Goal: Use online tool/utility

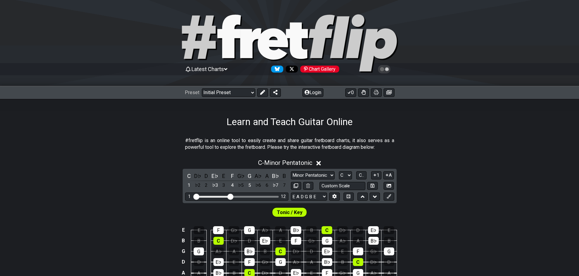
click at [224, 68] on span "Latest Charts" at bounding box center [208, 69] width 33 height 6
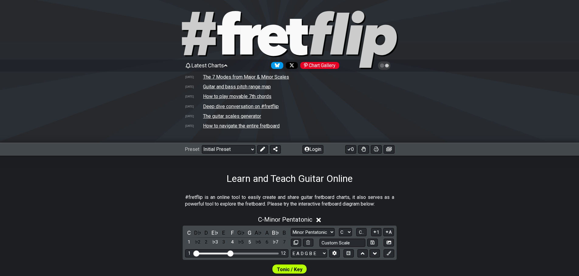
scroll to position [61, 0]
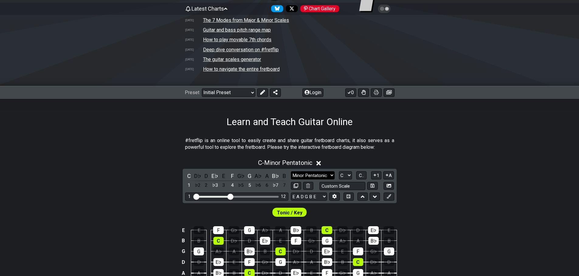
select select "Minor"
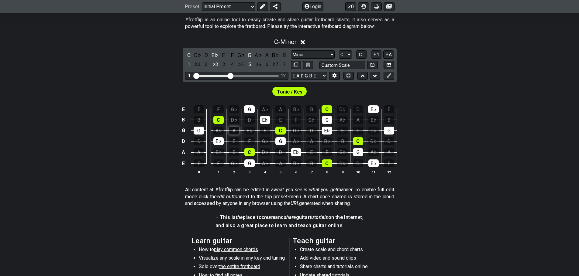
scroll to position [121, 0]
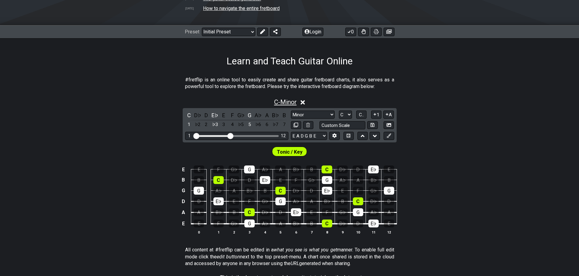
click at [285, 103] on span "C - Minor" at bounding box center [285, 102] width 23 height 7
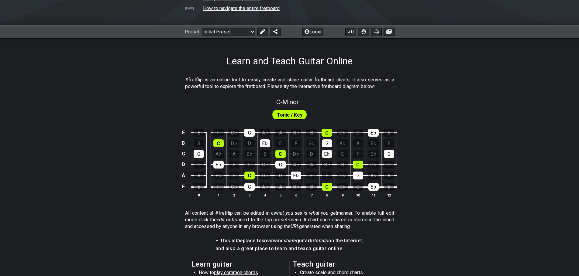
click at [285, 103] on span "C - Minor" at bounding box center [287, 102] width 23 height 7
select select "Minor"
select select "C"
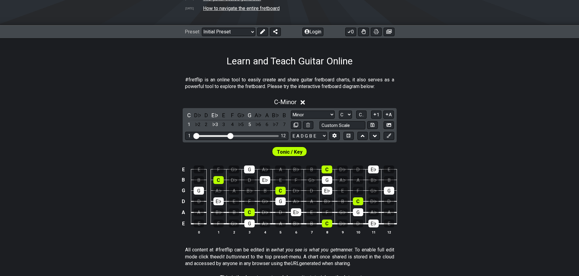
click at [304, 102] on icon at bounding box center [303, 102] width 5 height 5
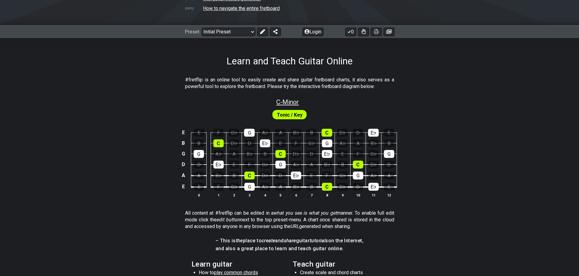
click at [297, 103] on span "C - Minor" at bounding box center [287, 102] width 23 height 7
select select "Minor"
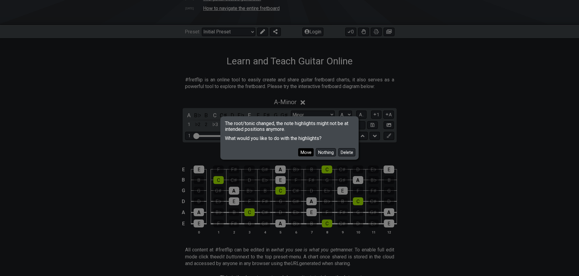
click at [308, 151] on button "Move" at bounding box center [306, 152] width 16 height 8
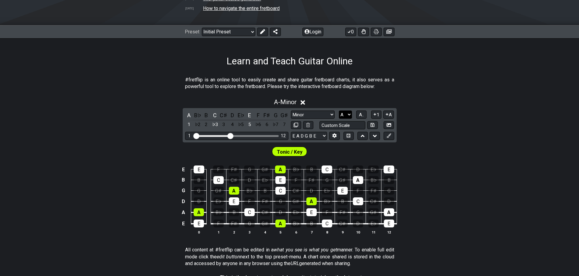
select select "B"
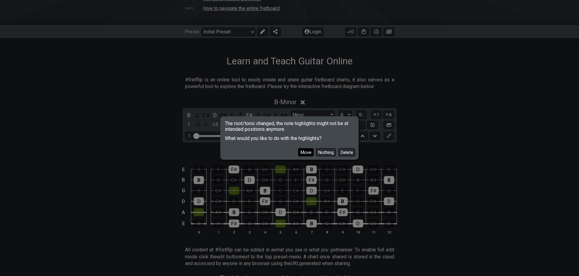
click at [309, 153] on button "Move" at bounding box center [306, 152] width 16 height 8
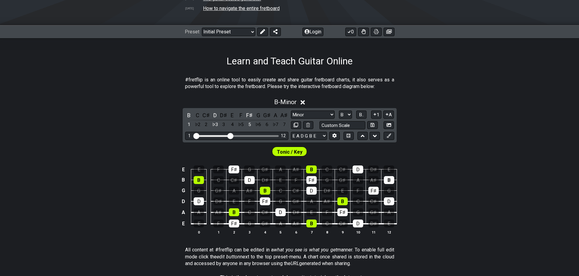
drag, startPoint x: 309, startPoint y: 153, endPoint x: 128, endPoint y: 144, distance: 181.2
click at [128, 144] on div "Tonic / Key" at bounding box center [289, 150] width 579 height 15
